Goal: Task Accomplishment & Management: Complete application form

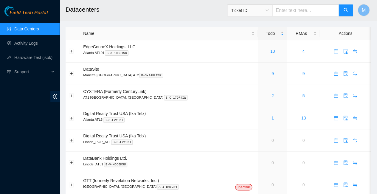
click at [37, 14] on span "Field Tech Portal" at bounding box center [29, 13] width 38 height 6
click at [271, 93] on link "3" at bounding box center [272, 95] width 2 height 5
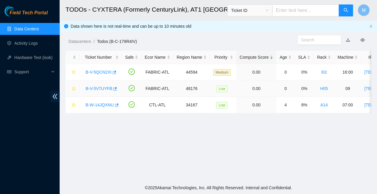
click at [101, 86] on link "B-V-5V7UYFB" at bounding box center [98, 88] width 27 height 5
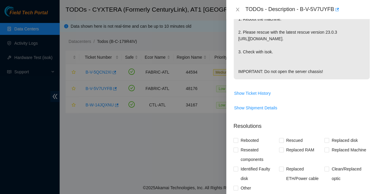
scroll to position [190, 0]
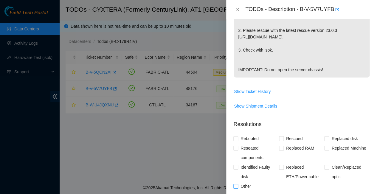
click at [236, 184] on input "Other" at bounding box center [235, 186] width 4 height 4
checkbox input "true"
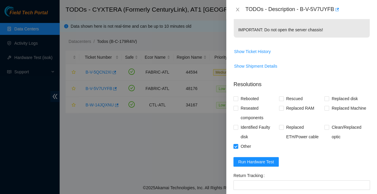
scroll to position [236, 0]
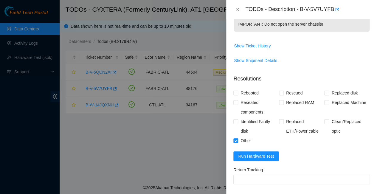
type textarea "This machine is located in a rack where we are deploying new fiber after DP is …"
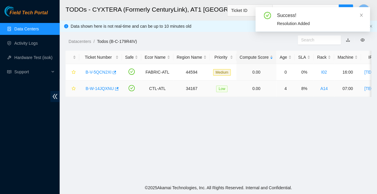
click at [99, 86] on link "B-W-14JQXNU" at bounding box center [99, 88] width 28 height 5
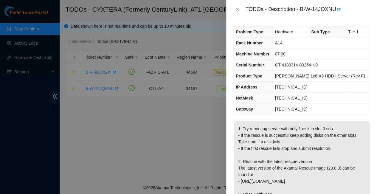
scroll to position [0, 0]
click at [237, 9] on icon "close" at bounding box center [237, 9] width 5 height 5
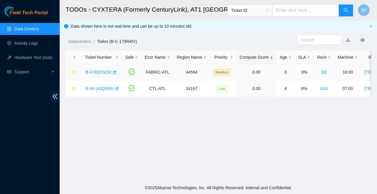
click at [95, 70] on link "B-V-5QCN2XI" at bounding box center [98, 72] width 26 height 5
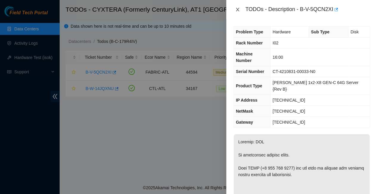
click at [237, 9] on icon "close" at bounding box center [237, 10] width 3 height 4
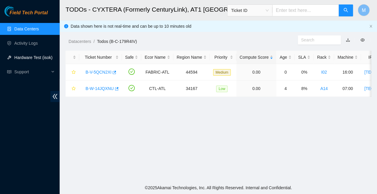
click at [27, 57] on link "Hardware Test (isok)" at bounding box center [33, 57] width 38 height 5
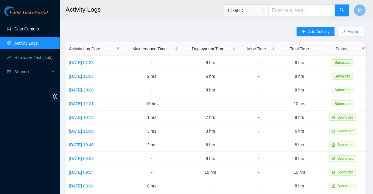
click at [25, 28] on link "Data Centers" at bounding box center [26, 29] width 24 height 5
